Goal: Download file/media

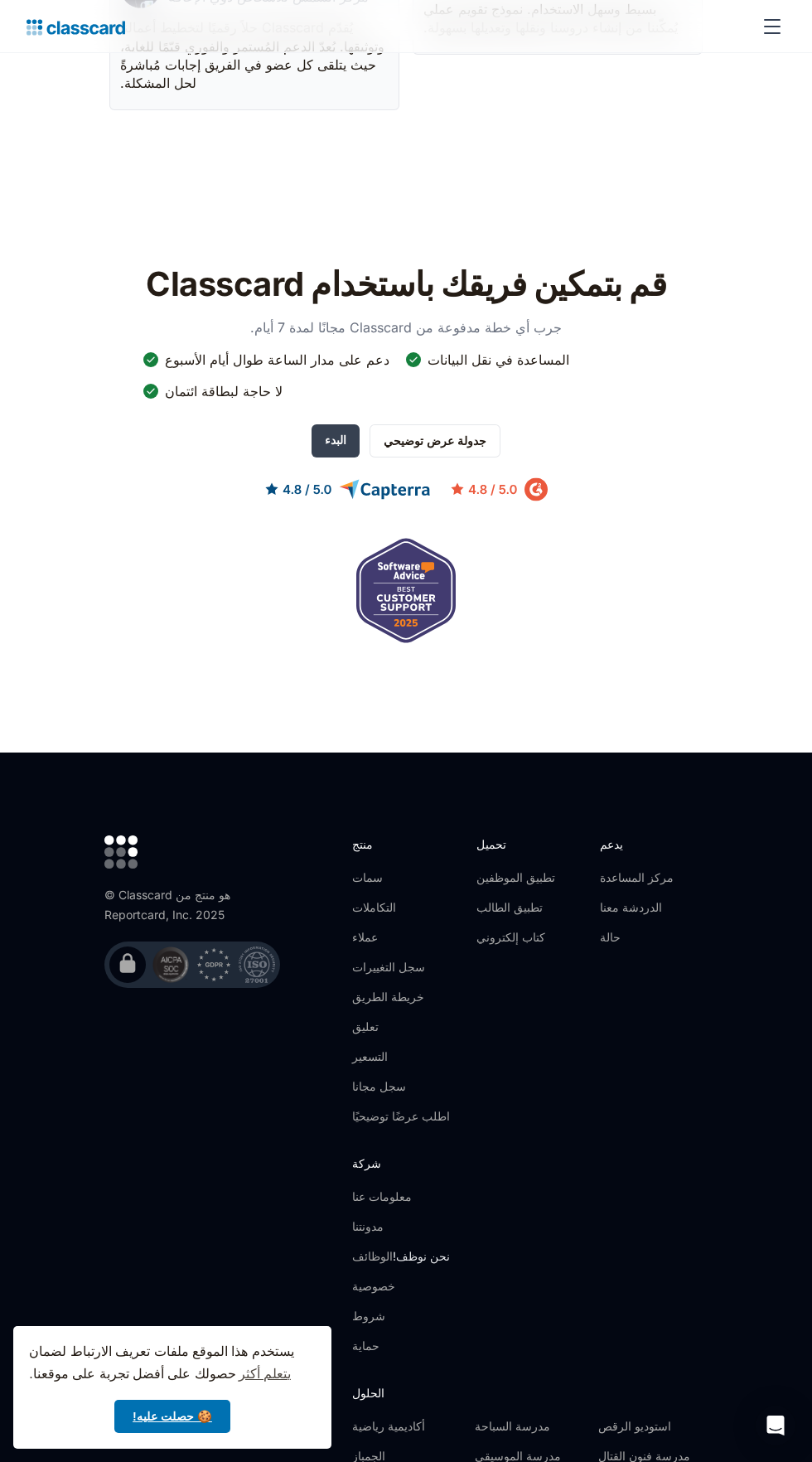
scroll to position [5682, 0]
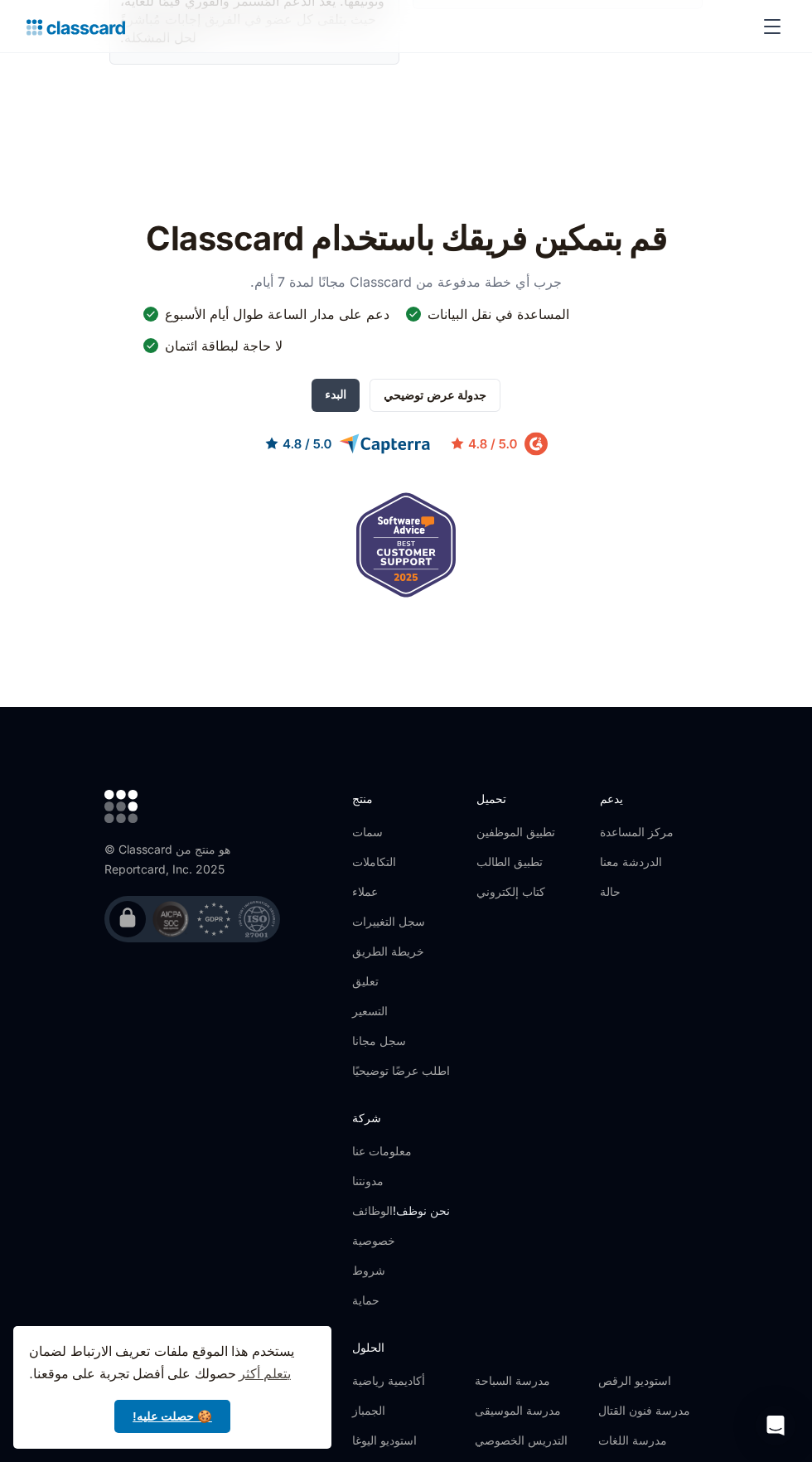
click at [527, 855] on font "تطبيق الطالب" at bounding box center [509, 862] width 67 height 14
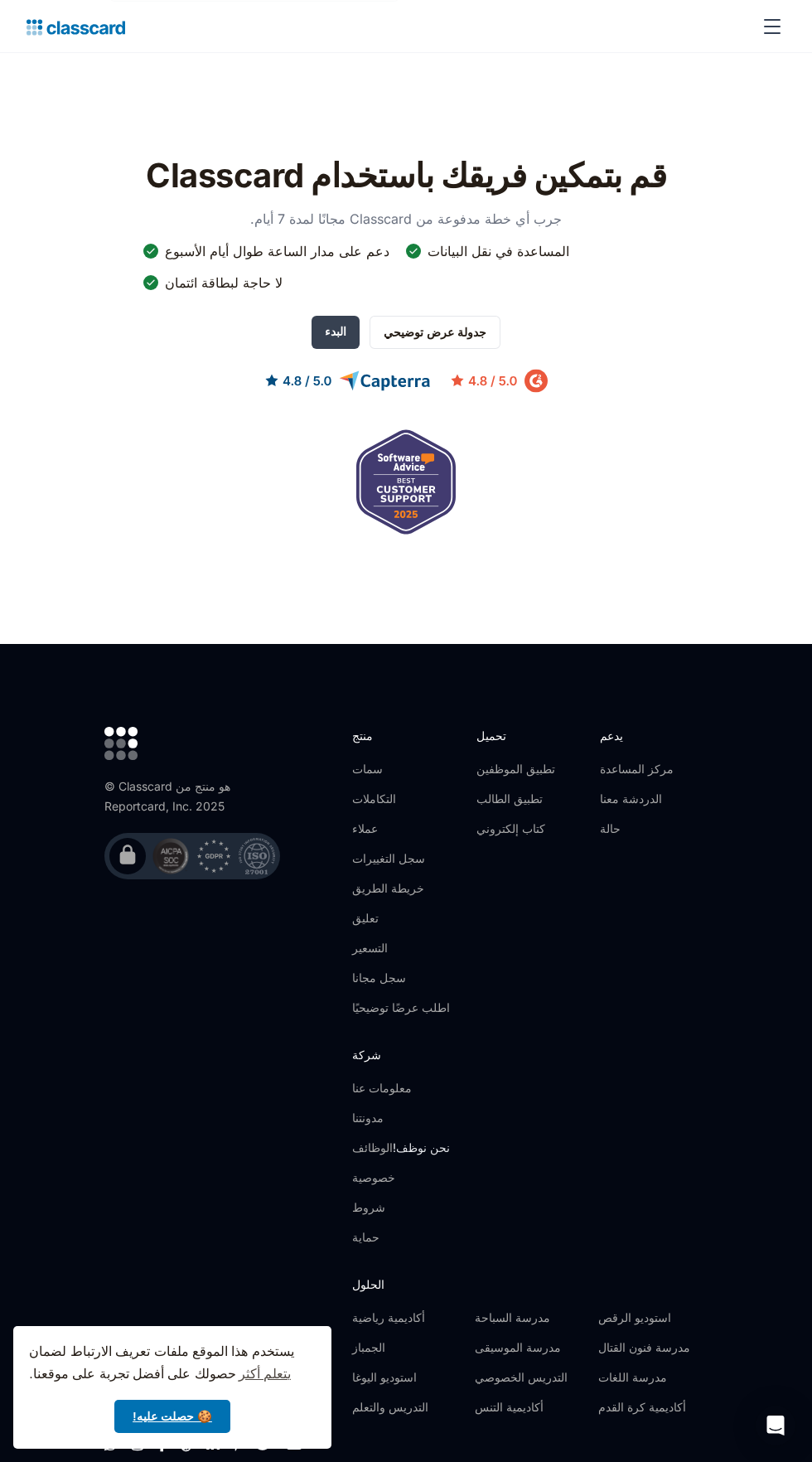
scroll to position [5796, 0]
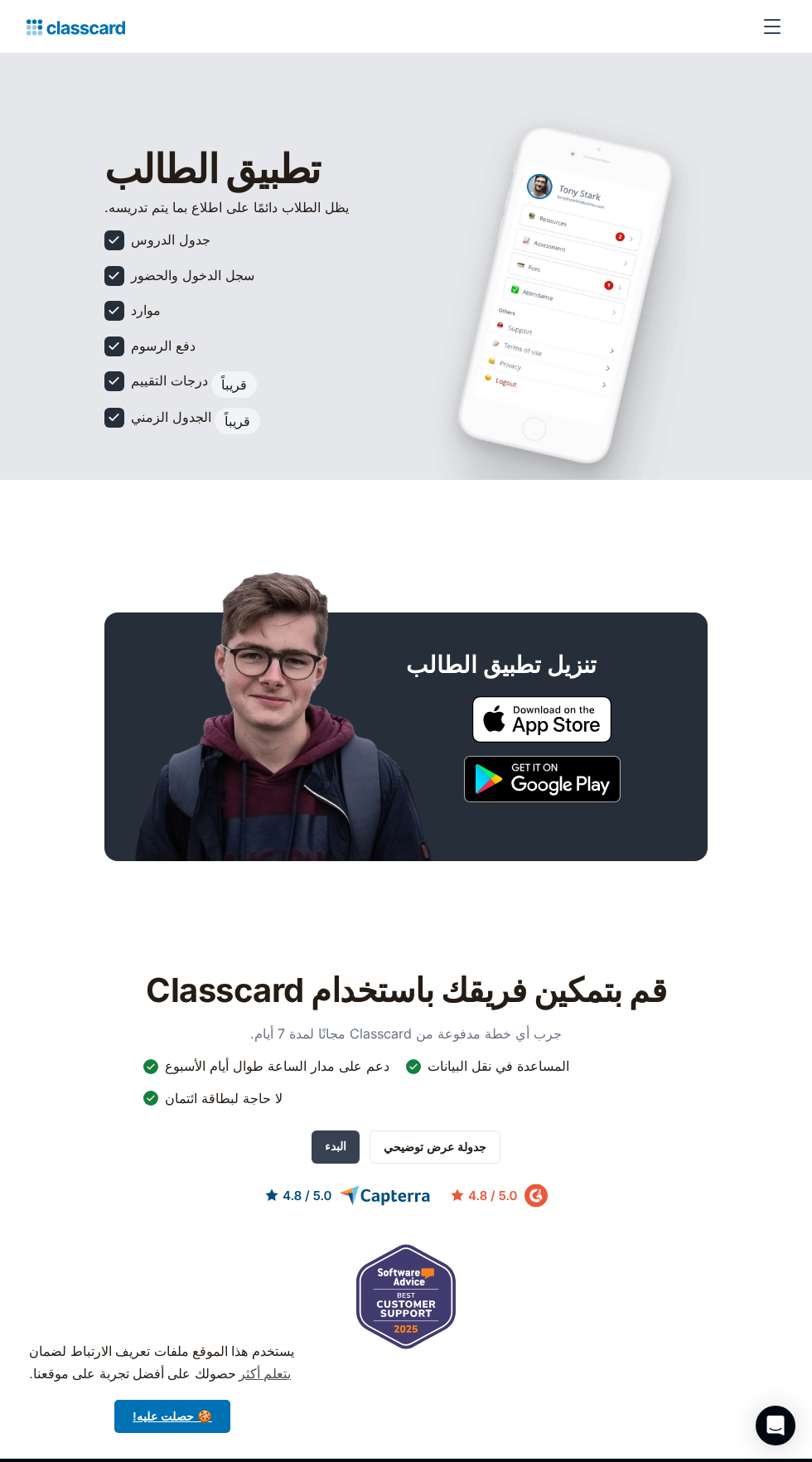
click at [558, 798] on img at bounding box center [541, 779] width 157 height 47
